Goal: Check status: Check status

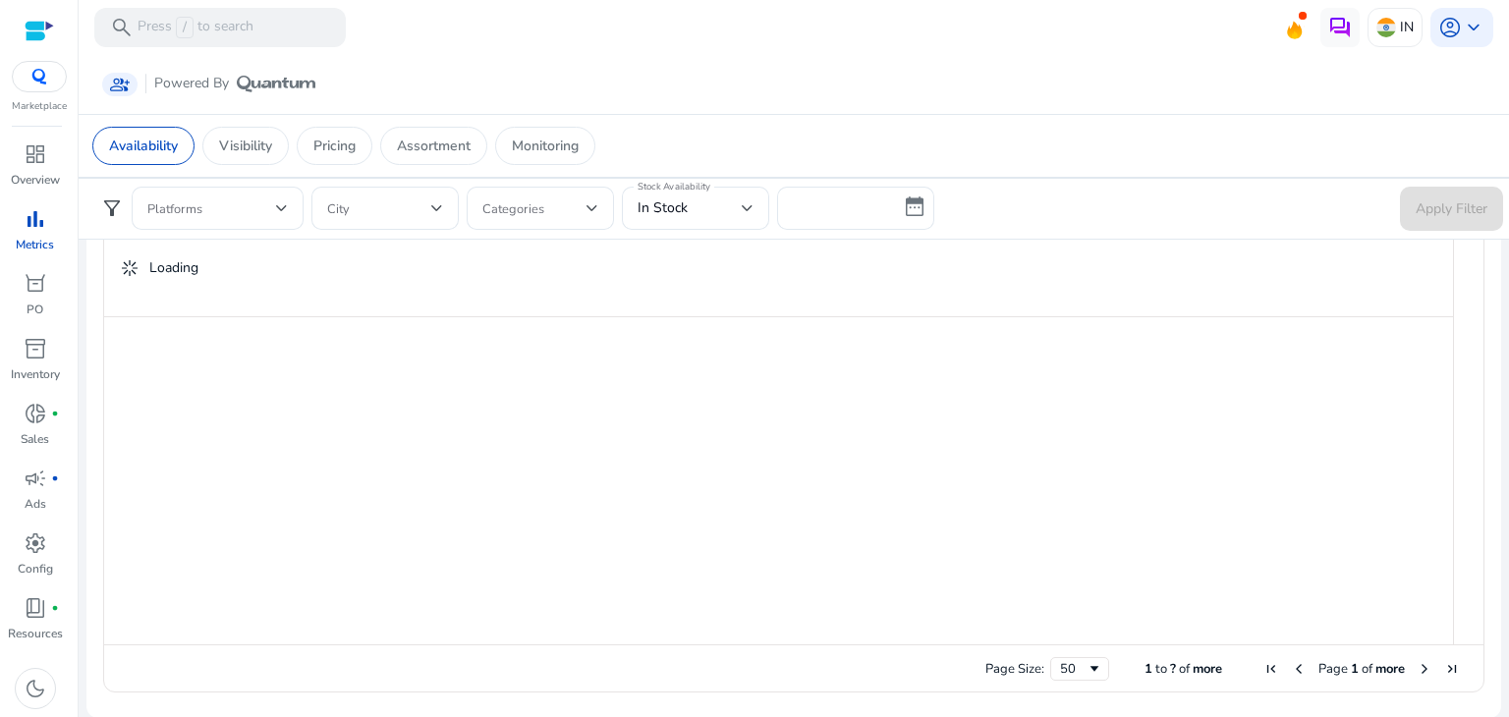
scroll to position [1018, 0]
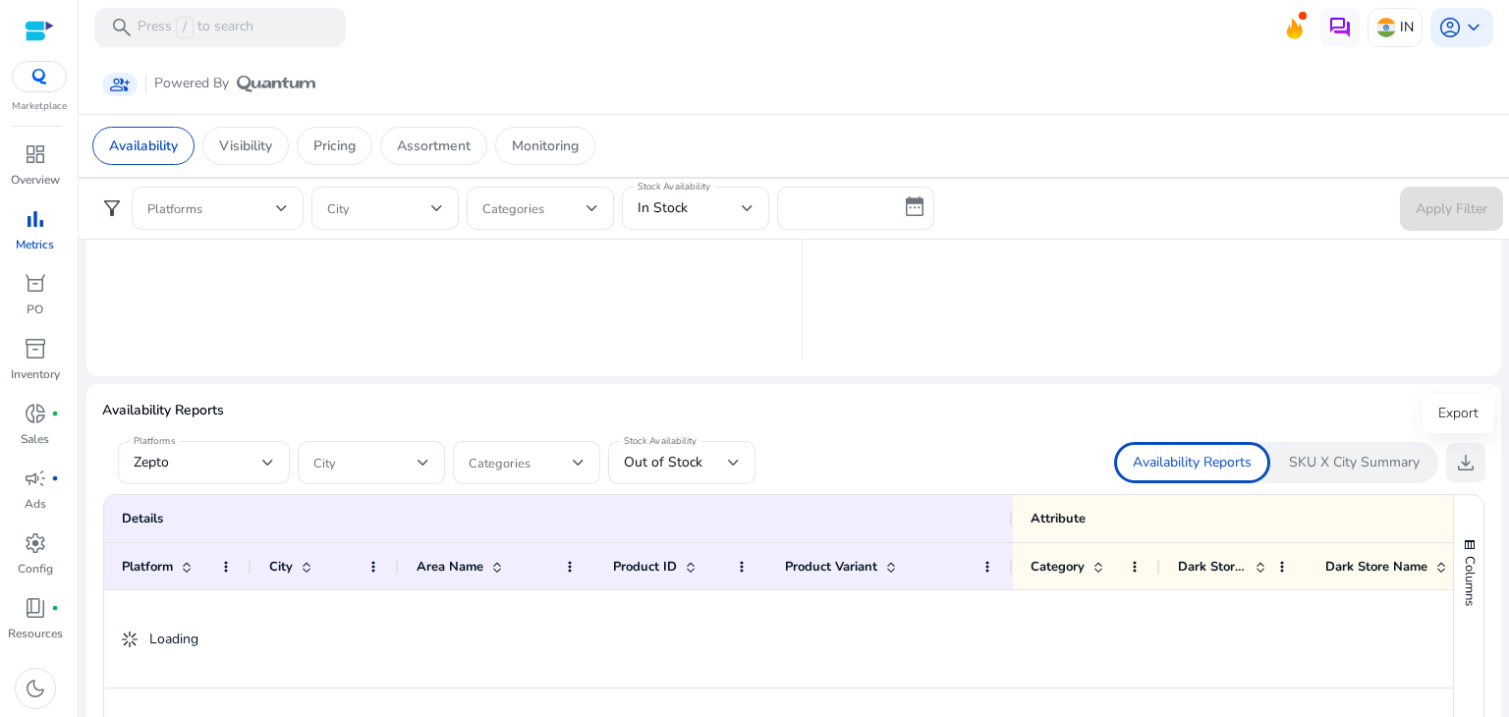
click at [1465, 461] on span "download" at bounding box center [1466, 463] width 24 height 24
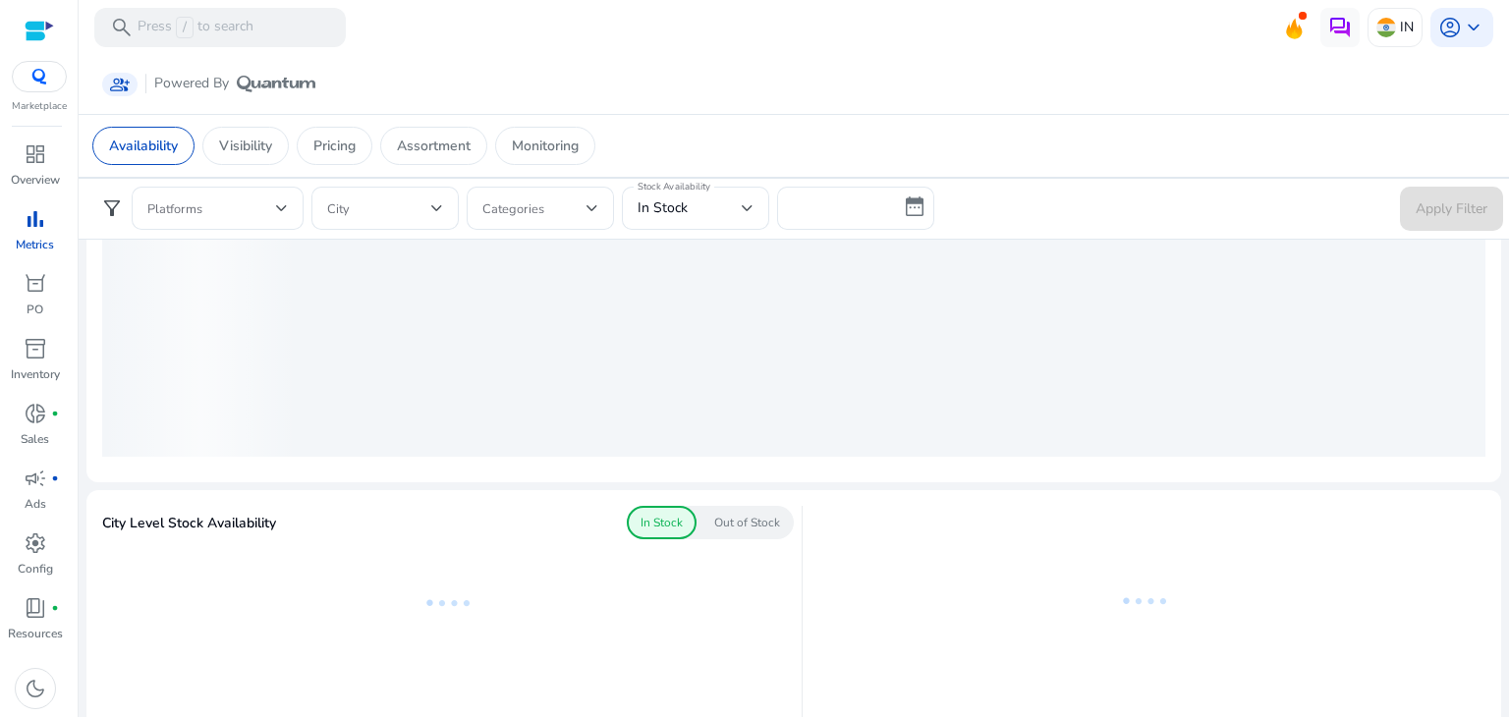
scroll to position [0, 0]
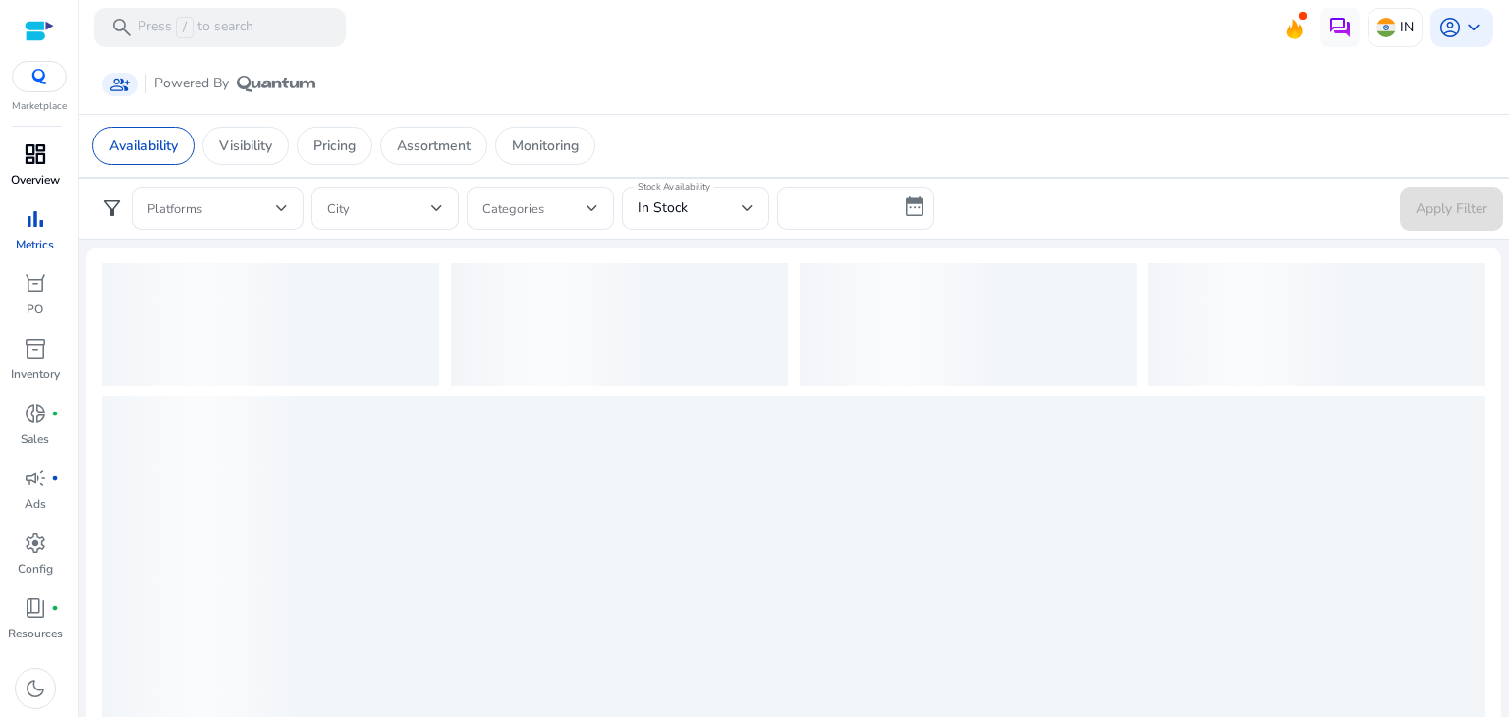
click at [32, 175] on p "Overview" at bounding box center [35, 180] width 49 height 18
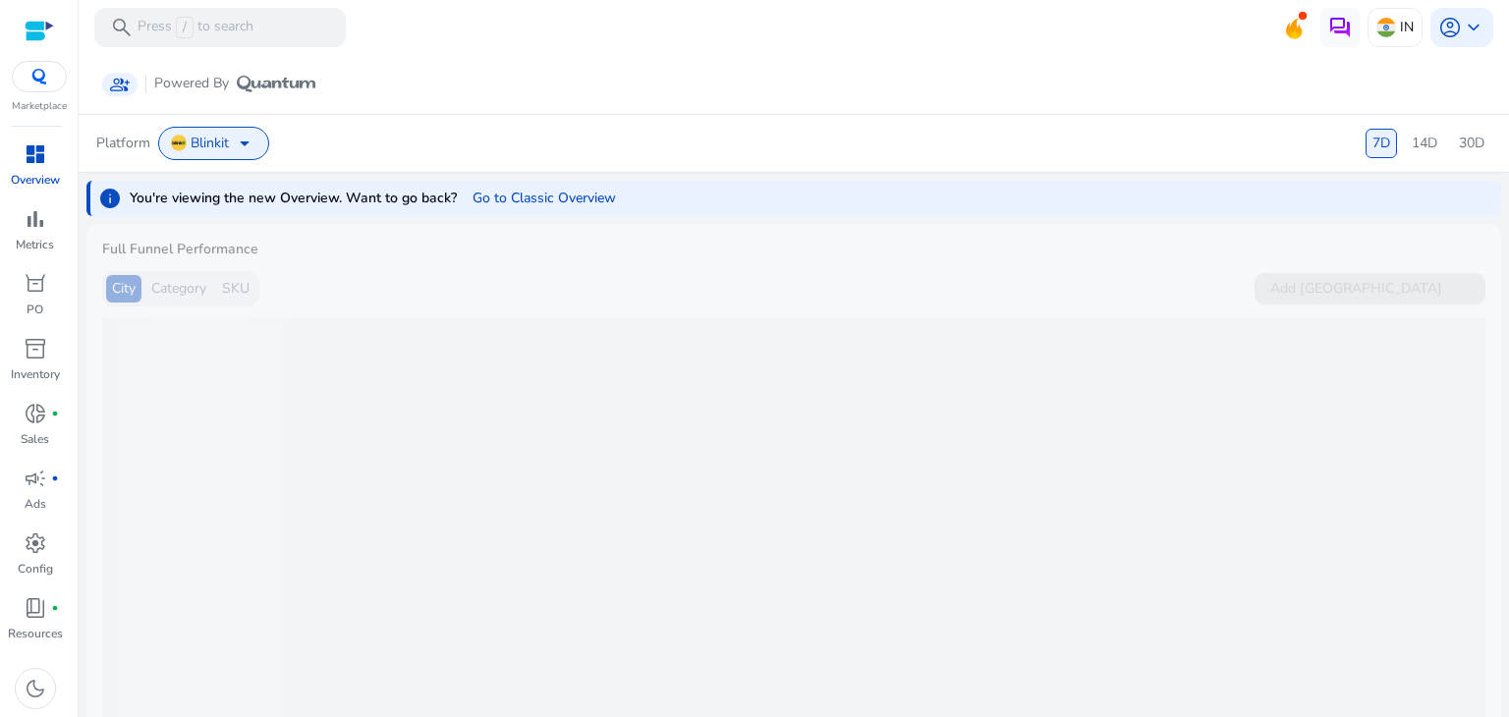
click at [248, 139] on span "arrow_drop_down" at bounding box center [245, 144] width 24 height 24
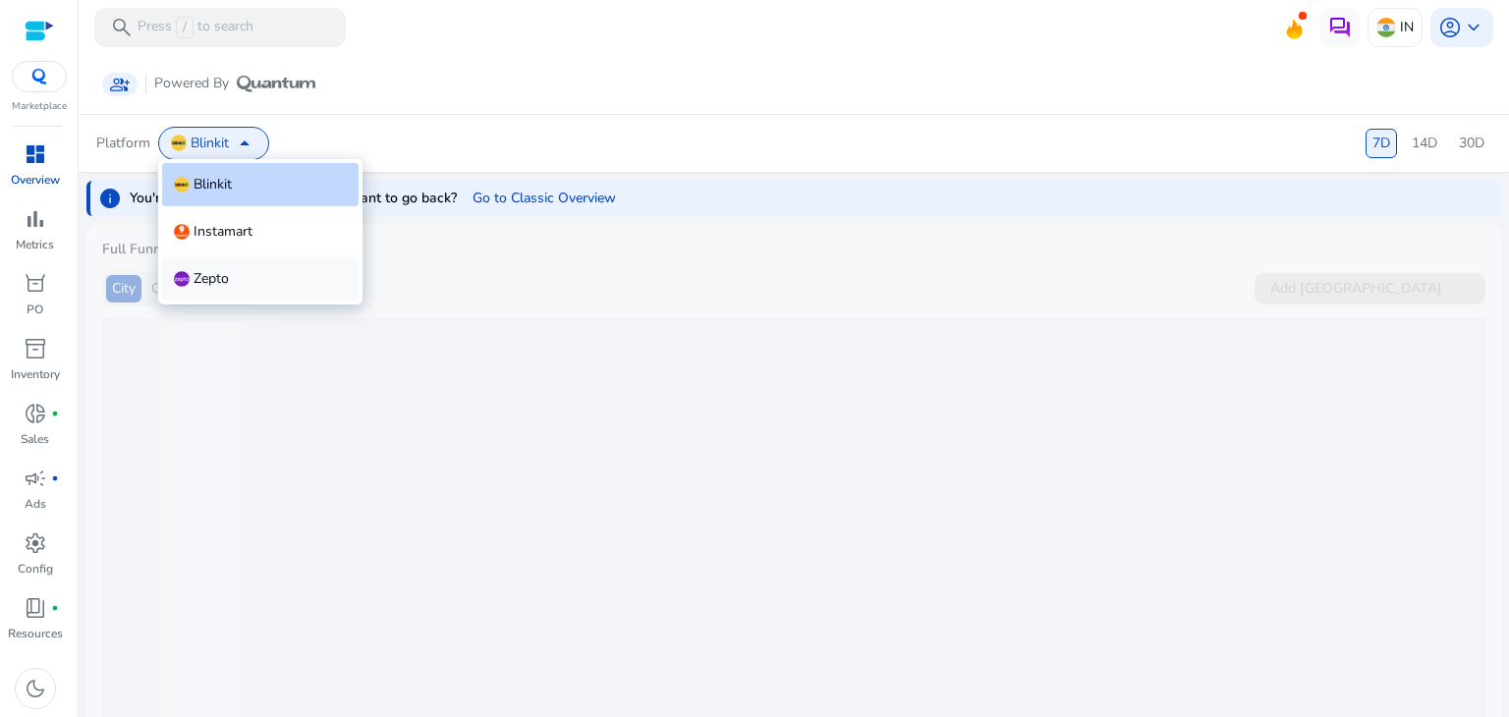
click at [202, 272] on span "Zepto" at bounding box center [211, 279] width 35 height 20
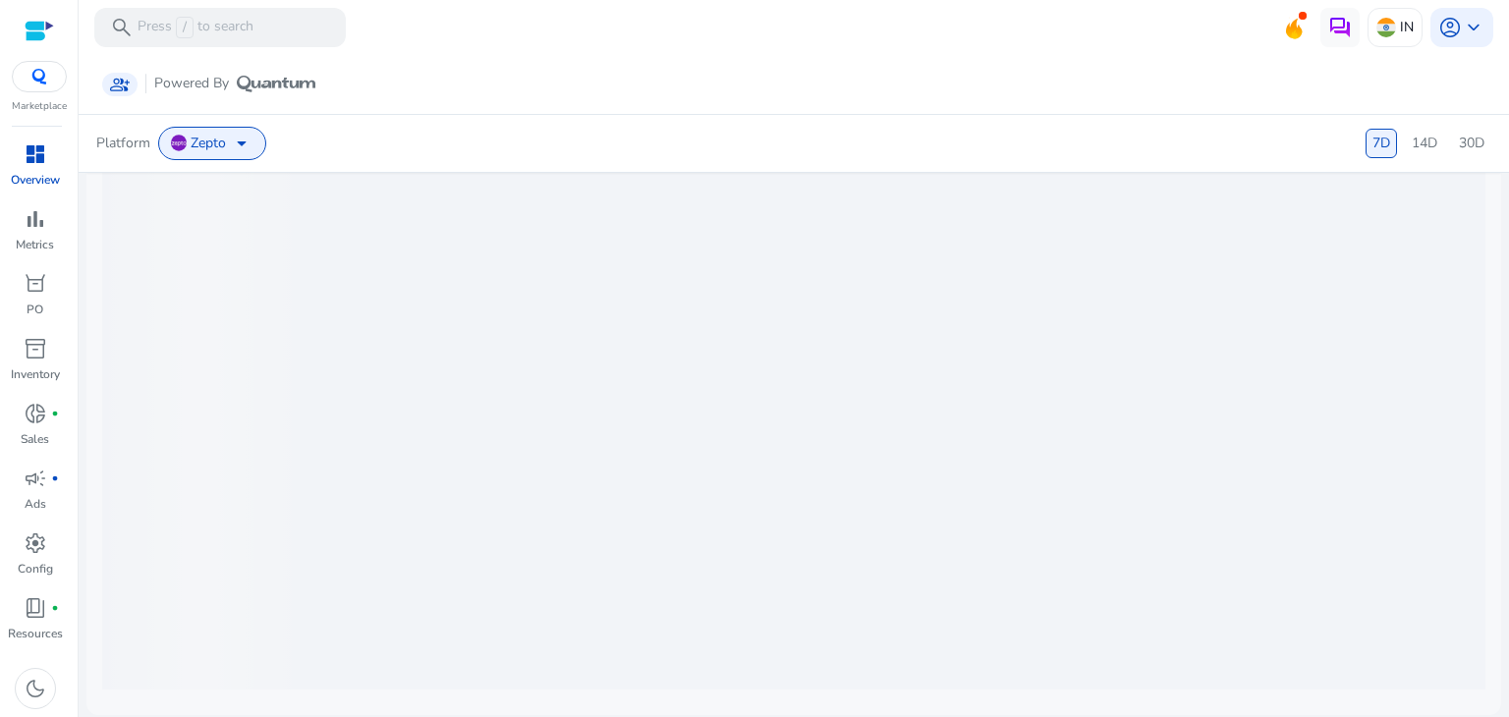
scroll to position [248, 0]
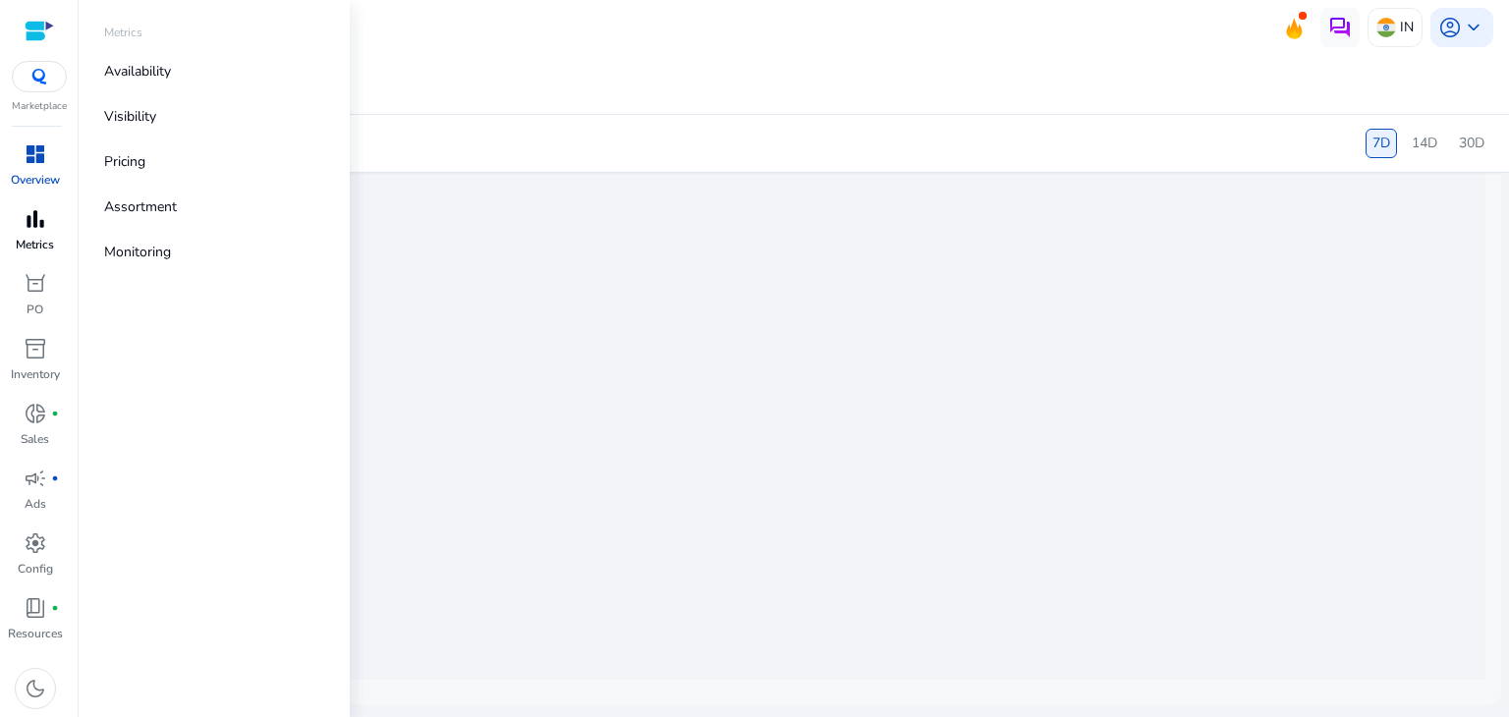
click at [23, 205] on div "bar_chart" at bounding box center [35, 218] width 55 height 31
